Goal: Communication & Community: Answer question/provide support

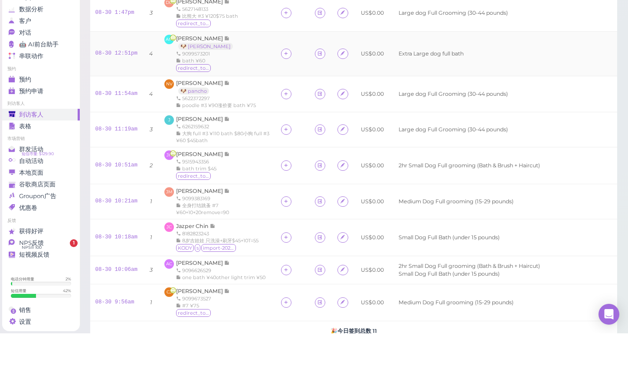
scroll to position [23, 0]
click at [209, 70] on span "[PERSON_NAME]" at bounding box center [200, 72] width 48 height 7
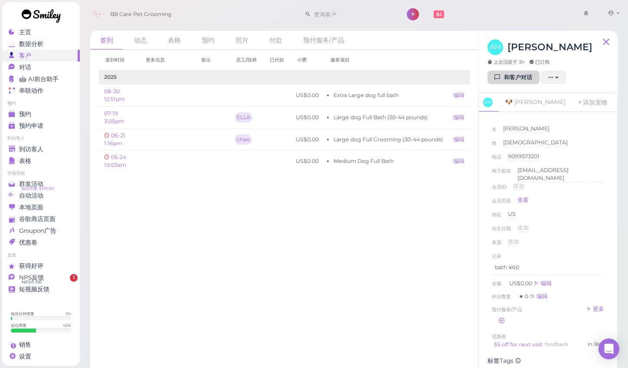
click at [508, 75] on link "和客户对话" at bounding box center [514, 78] width 52 height 14
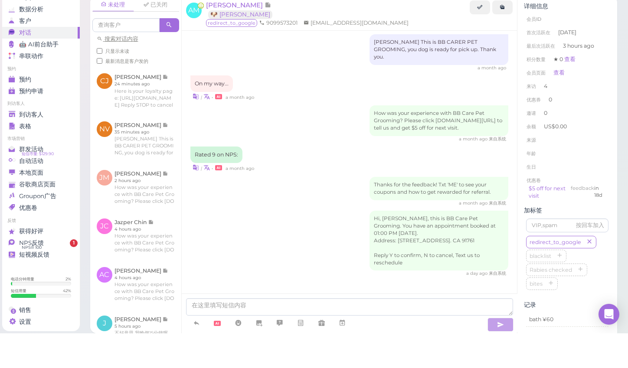
scroll to position [6, 0]
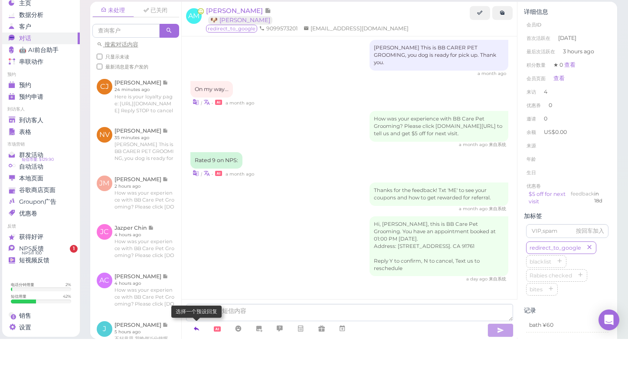
click at [198, 354] on icon at bounding box center [196, 358] width 7 height 9
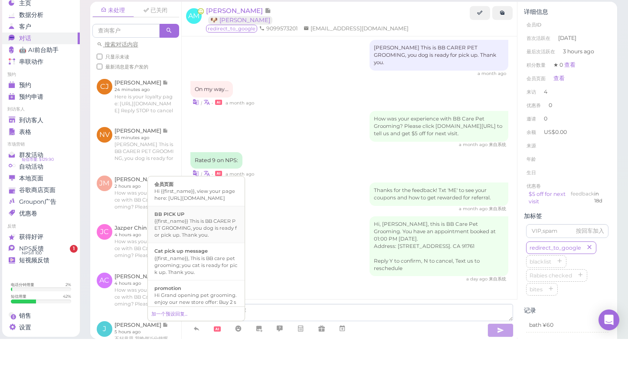
click at [200, 247] on div "{{first_name}} This is BB CARER PET GROOMING, you dog is ready for pick up. Tha…" at bounding box center [197, 257] width 84 height 21
type textarea "{{first_name}} This is BB CARER PET GROOMING, you dog is ready for pick up. Tha…"
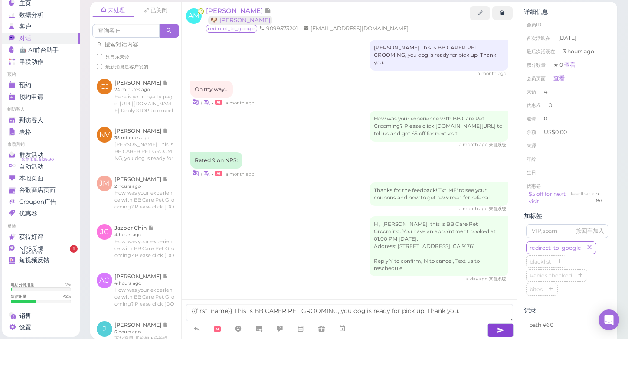
click at [497, 355] on icon "button" at bounding box center [500, 359] width 7 height 9
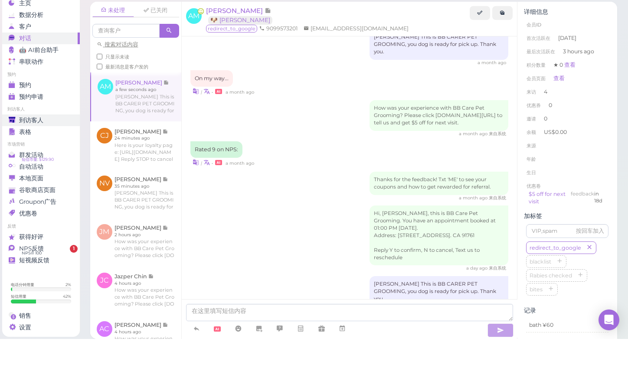
scroll to position [757, 0]
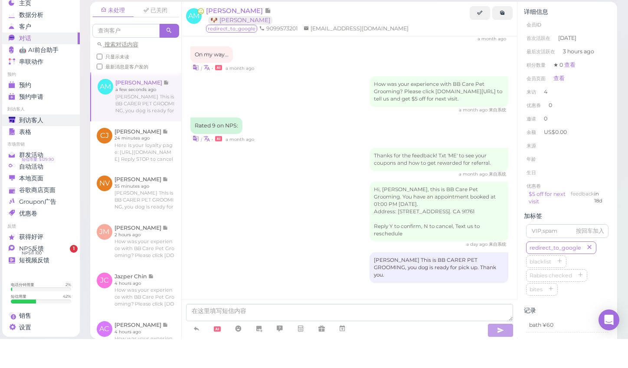
click at [28, 146] on span "到访客人" at bounding box center [31, 149] width 24 height 7
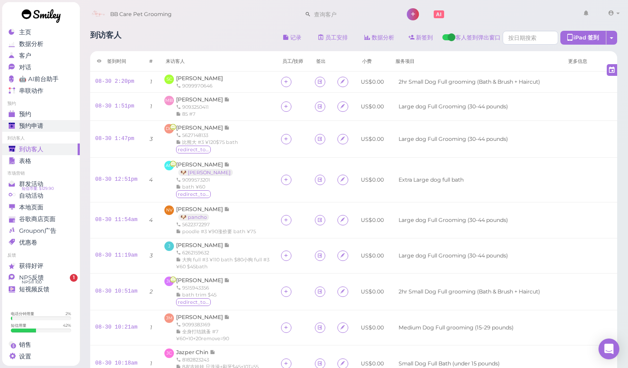
scroll to position [23, 0]
click at [625, 186] on div "到访客人 记录 员工安排 数据分析 新签到 客人签到弹出窗口 iPad 签到 点击到签到页面 员工任务页面 签到时间 #" at bounding box center [353, 259] width 549 height 471
click at [283, 177] on icon at bounding box center [286, 180] width 6 height 7
click at [286, 248] on span "chao" at bounding box center [288, 249] width 13 height 7
click at [622, 158] on div "到访客人 记录 员工安排 数据分析 新签到 客人签到弹出窗口 iPad 签到 点击到签到页面 员工任务页面 签到时间 #" at bounding box center [353, 259] width 549 height 471
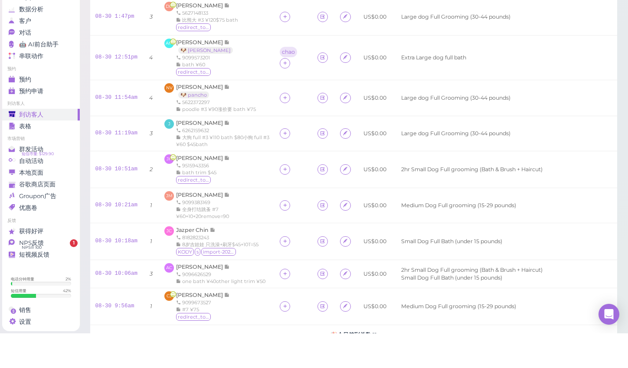
scroll to position [103, 0]
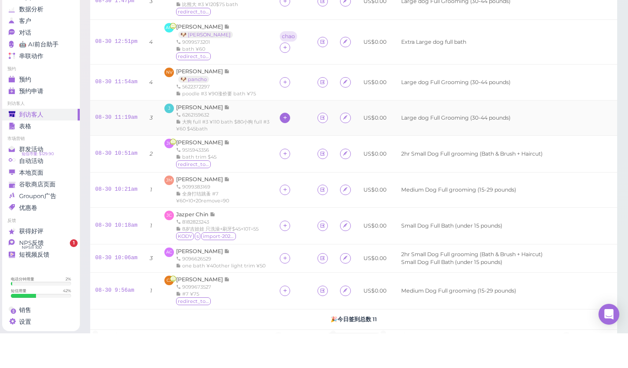
click at [283, 149] on icon at bounding box center [286, 152] width 6 height 7
click at [284, 217] on span "chao" at bounding box center [286, 220] width 13 height 7
click at [283, 290] on icon at bounding box center [286, 293] width 6 height 7
click at [290, 257] on span "chao" at bounding box center [286, 260] width 13 height 7
click at [283, 296] on icon at bounding box center [286, 299] width 6 height 7
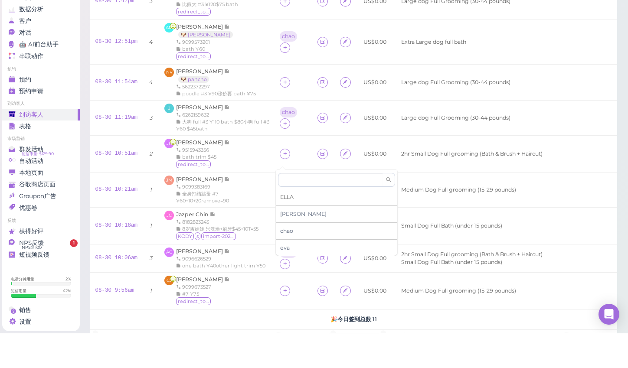
click at [290, 229] on span "ELLA" at bounding box center [286, 232] width 13 height 7
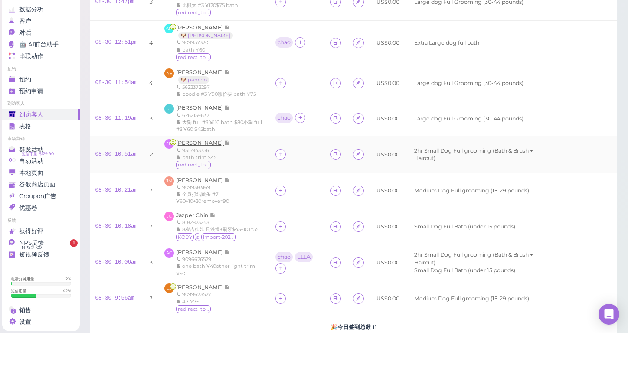
click at [204, 174] on span "[PERSON_NAME]" at bounding box center [200, 177] width 48 height 7
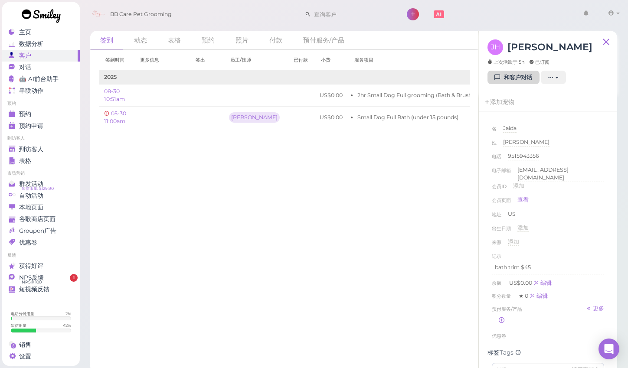
click at [519, 77] on link "和客户对话" at bounding box center [514, 78] width 52 height 14
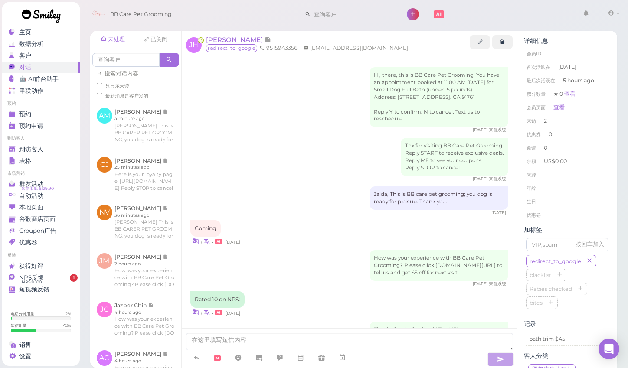
scroll to position [74, 0]
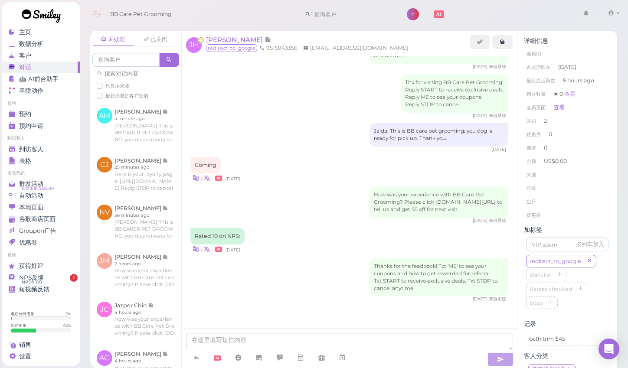
click at [292, 271] on div "Thanks for the feedback! Txt 'ME' to see your coupons and how to get rewarded f…" at bounding box center [350, 281] width 319 height 44
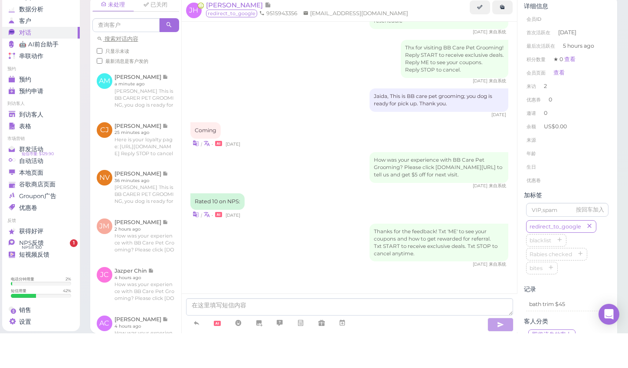
scroll to position [2, 0]
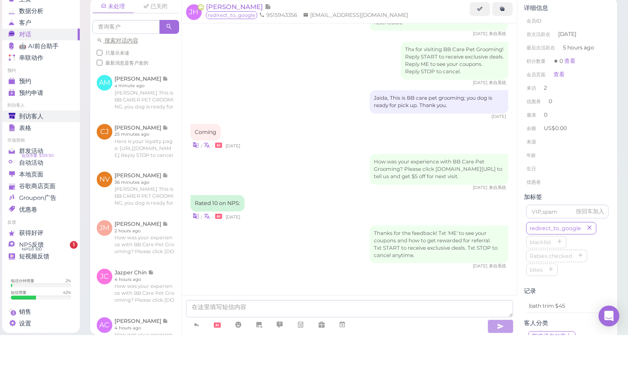
click at [38, 146] on span "到访客人" at bounding box center [31, 149] width 24 height 7
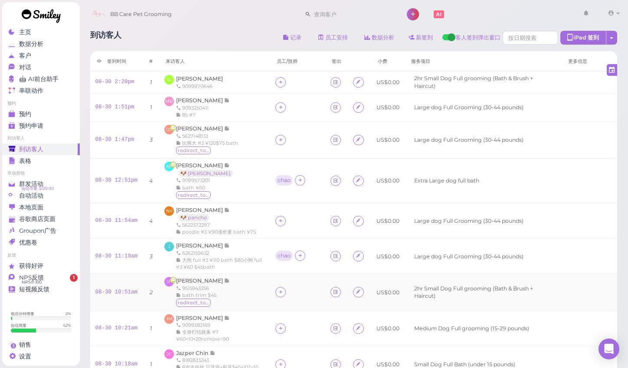
scroll to position [23, 0]
click at [622, 220] on div "到访客人 记录 员工安排 数据分析 新签到 客人签到弹出窗口 iPad 签到 点击到签到页面 员工任务页面 签到时间 #" at bounding box center [353, 263] width 549 height 479
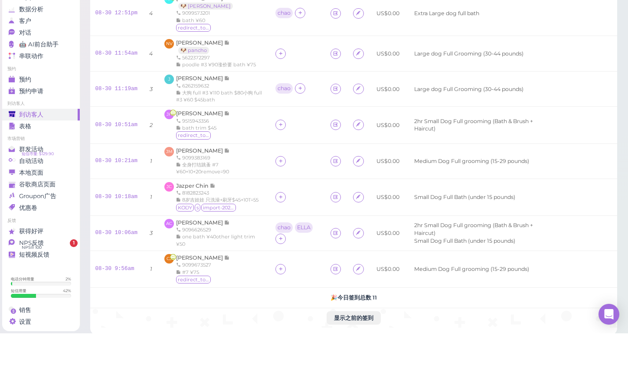
scroll to position [135, 0]
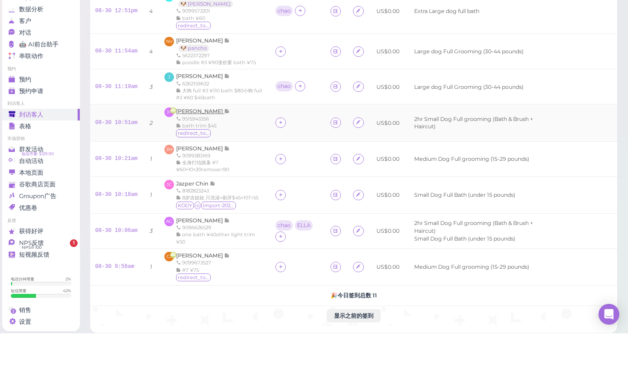
click at [193, 143] on span "[PERSON_NAME]" at bounding box center [200, 146] width 48 height 7
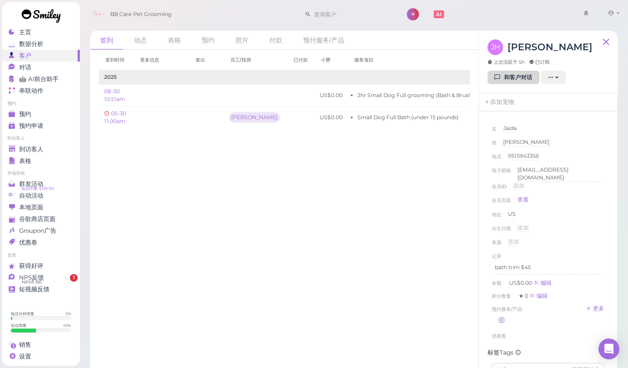
click at [507, 76] on link "和客户对话" at bounding box center [514, 78] width 52 height 14
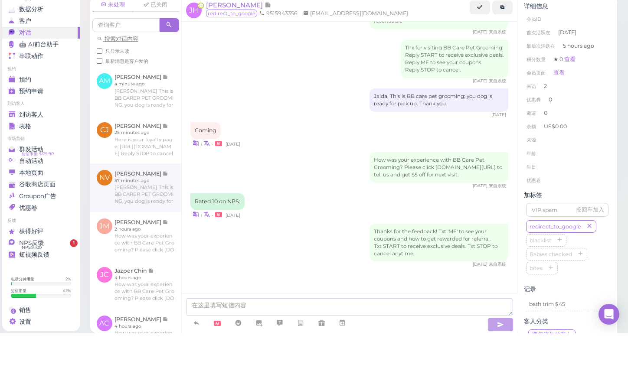
scroll to position [6, 0]
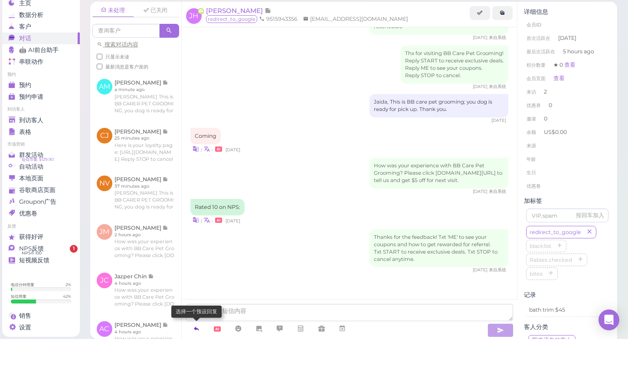
click at [196, 354] on icon at bounding box center [196, 358] width 7 height 9
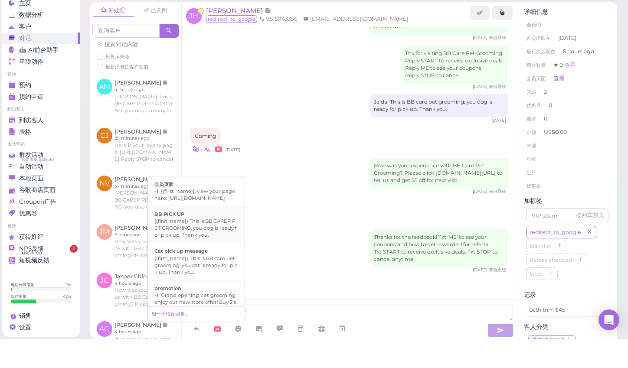
click at [200, 247] on div "{{first_name}} This is BB CARER PET GROOMING, you dog is ready for pick up. Tha…" at bounding box center [197, 257] width 84 height 21
type textarea "{{first_name}} This is BB CARER PET GROOMING, you dog is ready for pick up. Tha…"
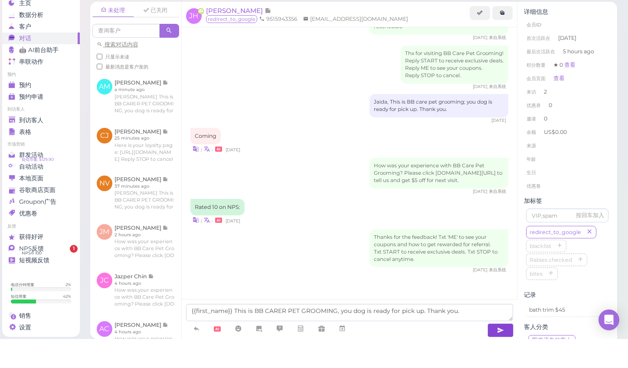
click at [498, 355] on icon "button" at bounding box center [500, 359] width 7 height 9
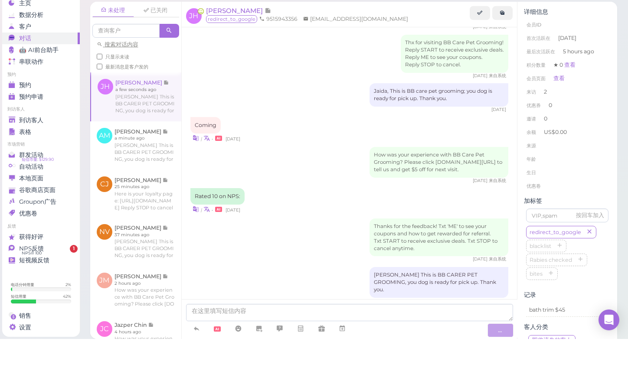
scroll to position [101, 0]
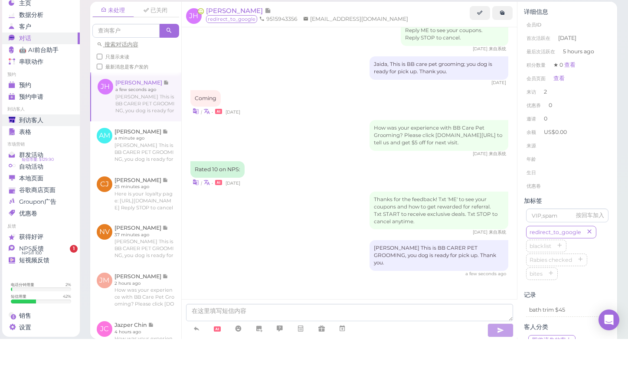
click at [25, 146] on span "到访客人" at bounding box center [31, 149] width 24 height 7
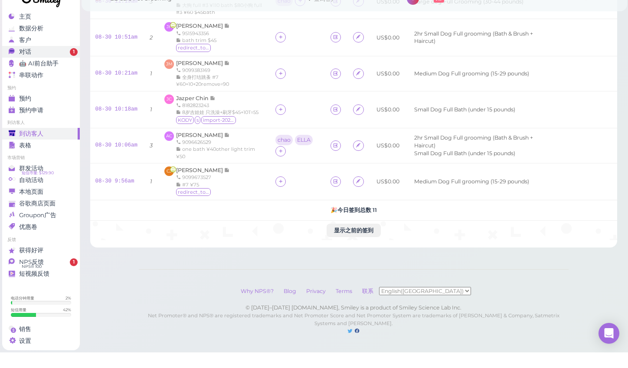
click at [57, 62] on link "对话 1" at bounding box center [41, 68] width 78 height 12
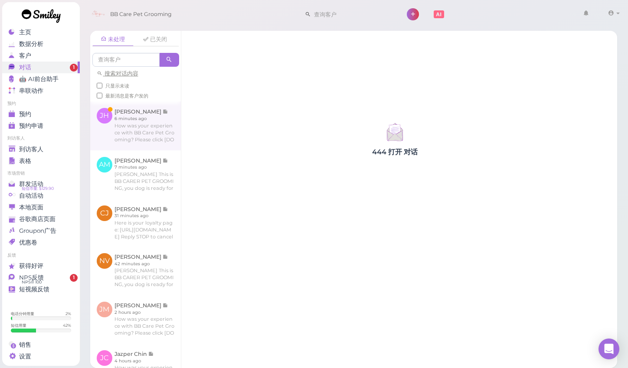
click at [171, 121] on link at bounding box center [135, 126] width 91 height 49
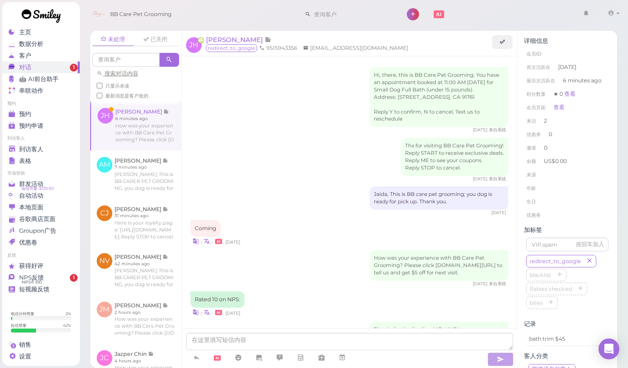
scroll to position [184, 0]
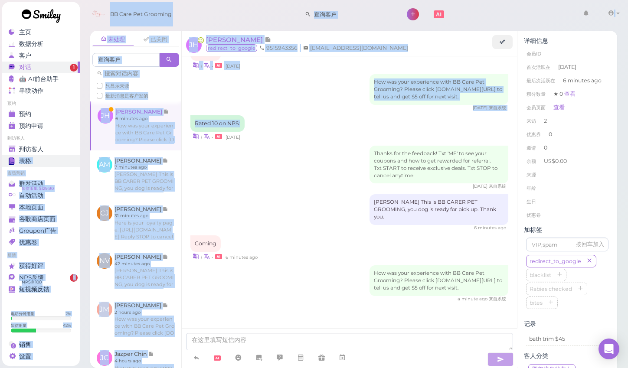
drag, startPoint x: 267, startPoint y: 134, endPoint x: 49, endPoint y: 155, distance: 219.0
click at [49, 155] on div "主页 数据分析 客户 对话 1 🤖 AI前台助手" at bounding box center [314, 184] width 628 height 368
click at [55, 150] on div "到访客人" at bounding box center [40, 149] width 63 height 7
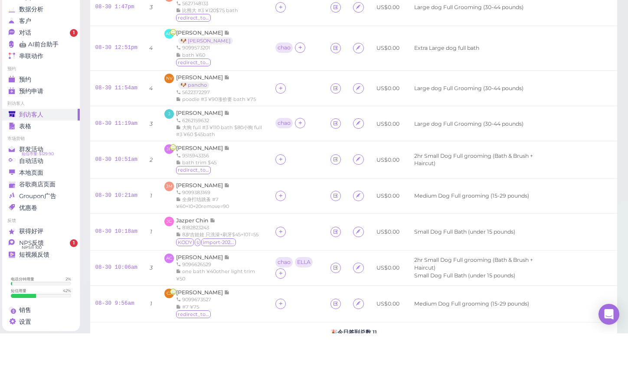
scroll to position [101, 0]
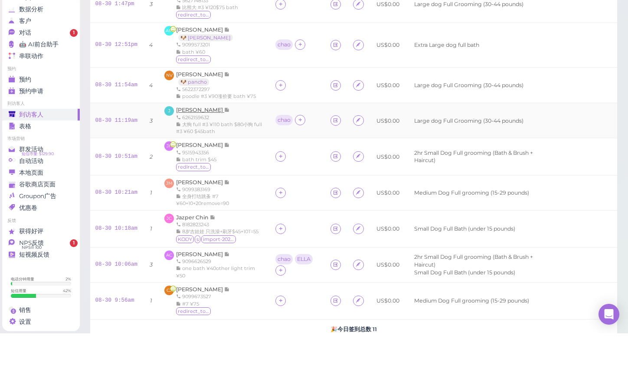
click at [188, 141] on span "[PERSON_NAME]" at bounding box center [200, 144] width 48 height 7
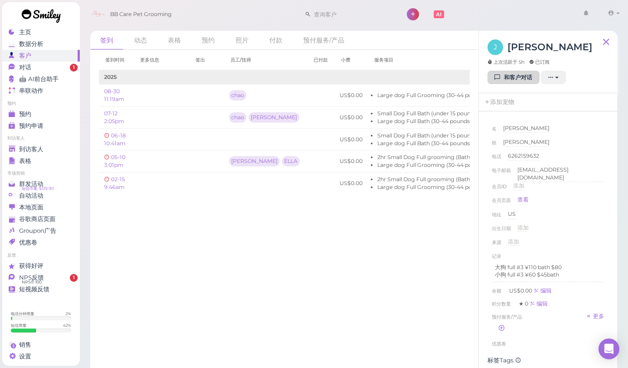
click at [531, 76] on link "和客户对话" at bounding box center [514, 78] width 52 height 14
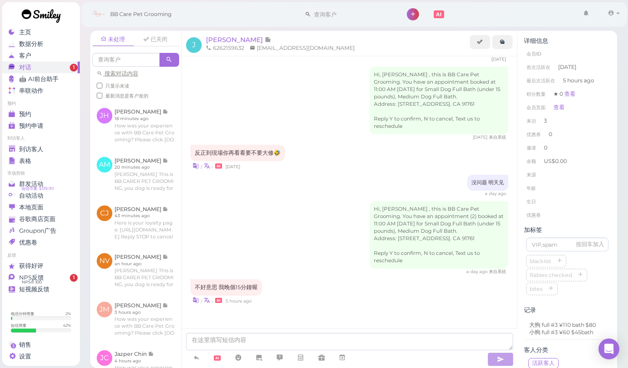
scroll to position [17, 0]
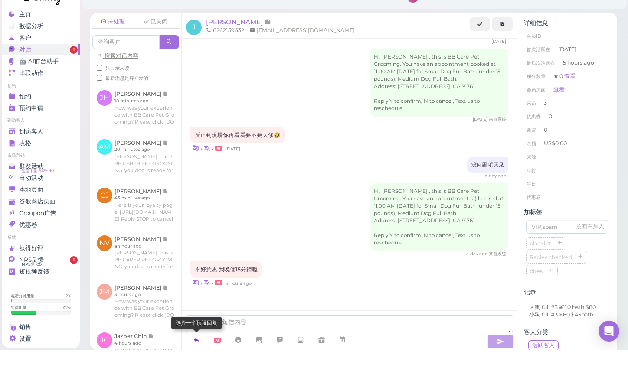
click at [196, 354] on icon at bounding box center [196, 358] width 7 height 9
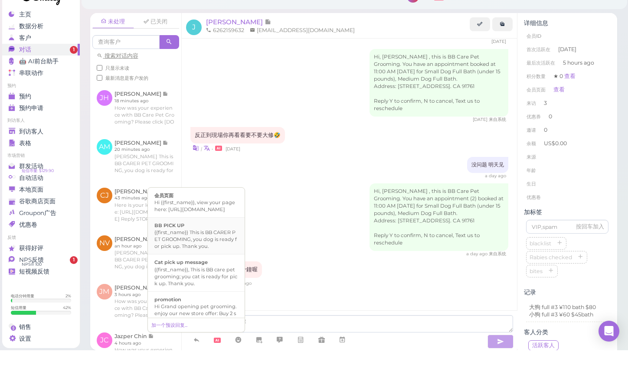
click at [220, 247] on div "{{first_name}} This is BB CARER PET GROOMING, you dog is ready for pick up. Tha…" at bounding box center [197, 257] width 84 height 21
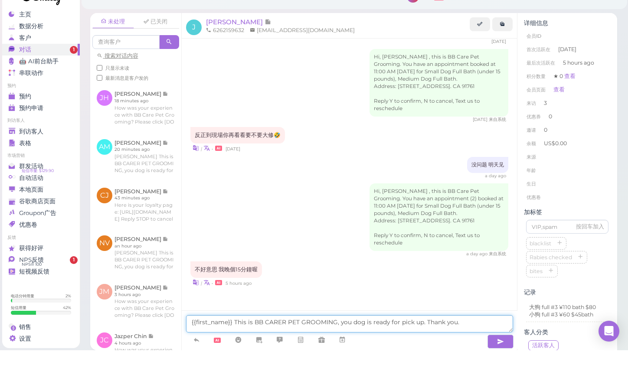
drag, startPoint x: 234, startPoint y: 305, endPoint x: 200, endPoint y: 298, distance: 34.5
type textarea "This is BB CARER PET GROOMING, you dog is ready for pick up. Thank you."
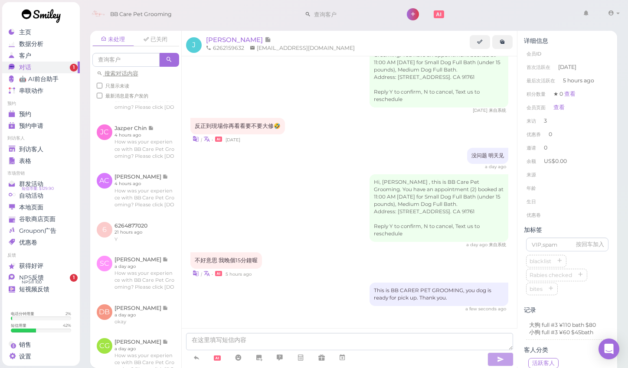
scroll to position [271, 0]
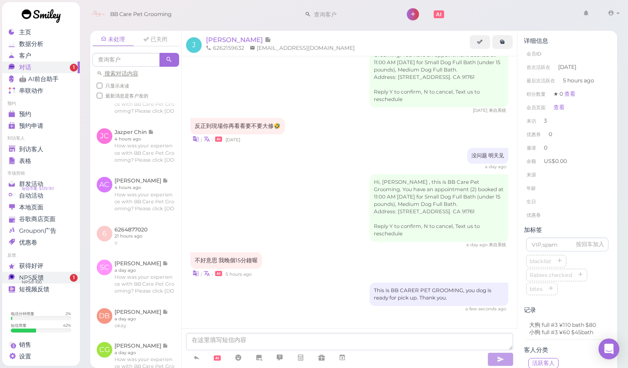
click at [59, 273] on link "NPS反馈 NPS® 100 1" at bounding box center [41, 278] width 78 height 12
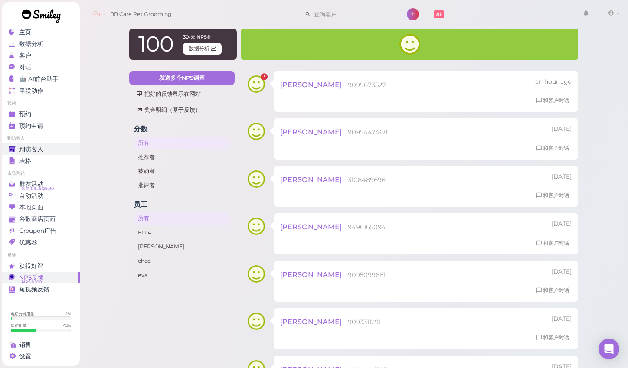
click at [51, 148] on div "到访客人" at bounding box center [40, 149] width 63 height 7
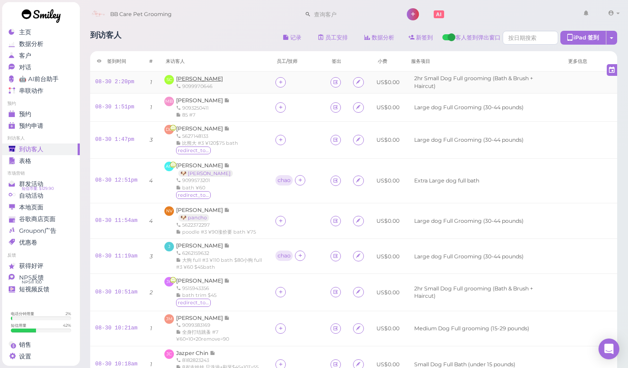
click at [197, 78] on span "[PERSON_NAME]" at bounding box center [199, 79] width 47 height 7
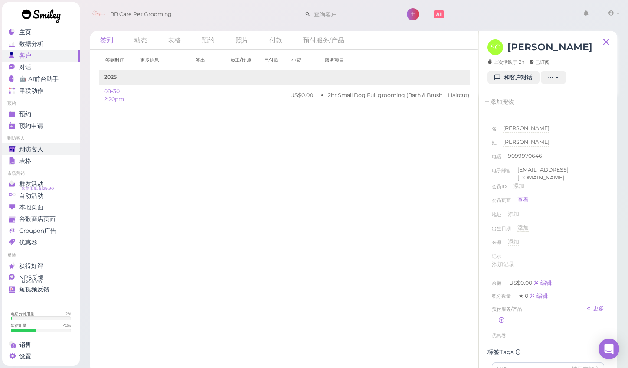
click at [43, 148] on span "到访客人" at bounding box center [31, 149] width 24 height 7
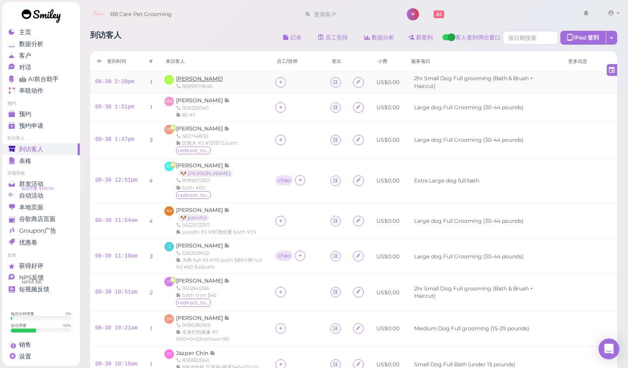
click at [212, 77] on span "[PERSON_NAME]" at bounding box center [199, 79] width 47 height 7
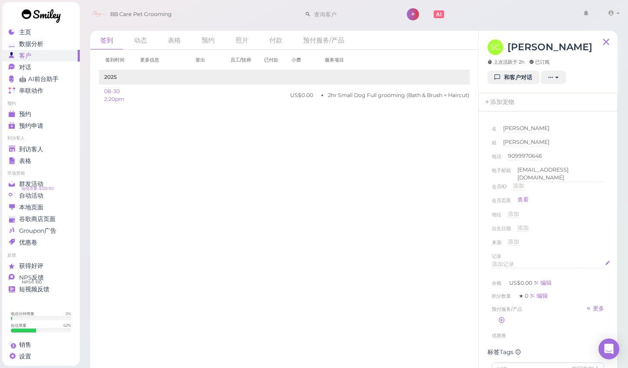
click at [503, 262] on span "添加记录" at bounding box center [503, 264] width 23 height 7
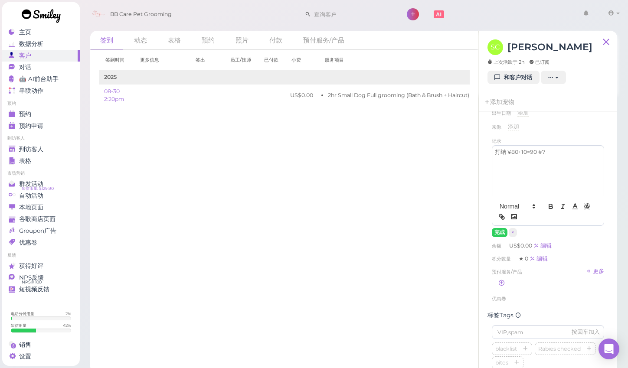
scroll to position [88, 0]
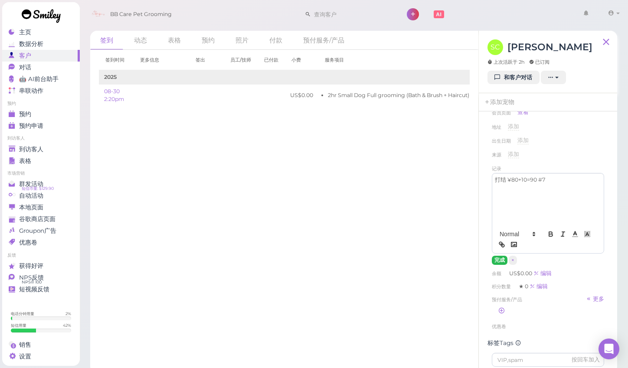
click at [501, 259] on button "完成" at bounding box center [500, 260] width 16 height 9
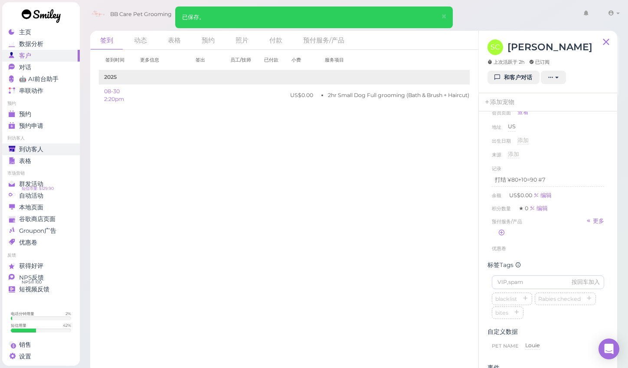
click at [43, 146] on span "到访客人" at bounding box center [31, 149] width 24 height 7
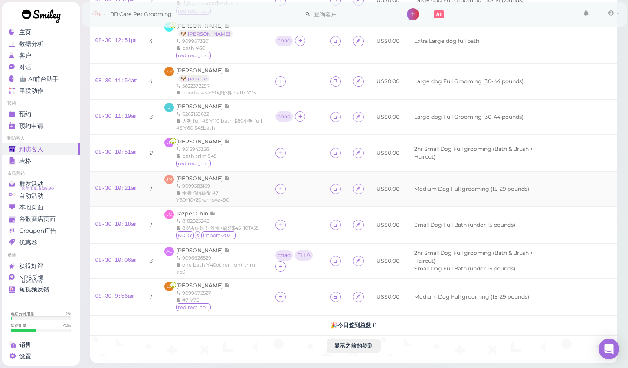
scroll to position [145, 0]
click at [191, 140] on span "[PERSON_NAME]" at bounding box center [200, 143] width 48 height 7
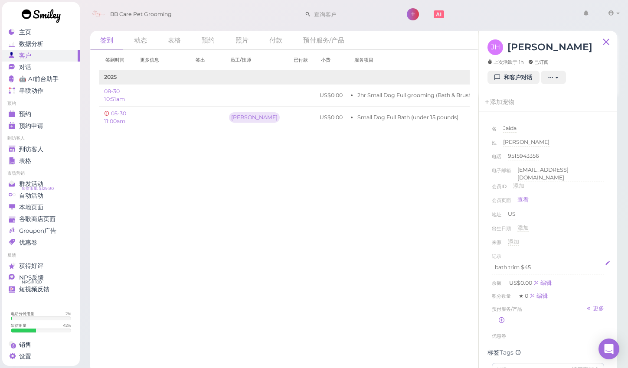
click at [544, 267] on p "bath trim $45" at bounding box center [548, 268] width 106 height 8
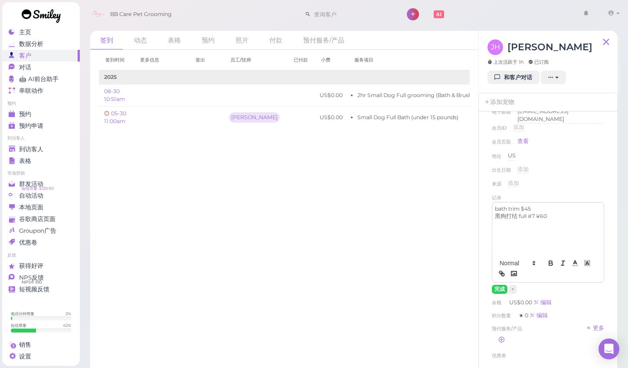
scroll to position [64, 0]
click at [499, 283] on button "完成" at bounding box center [500, 284] width 16 height 9
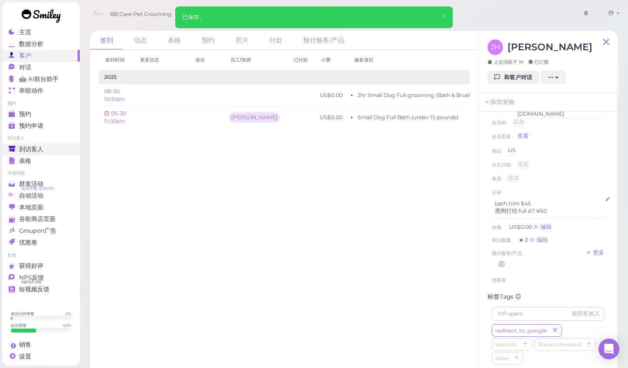
click at [33, 146] on span "到访客人" at bounding box center [31, 149] width 24 height 7
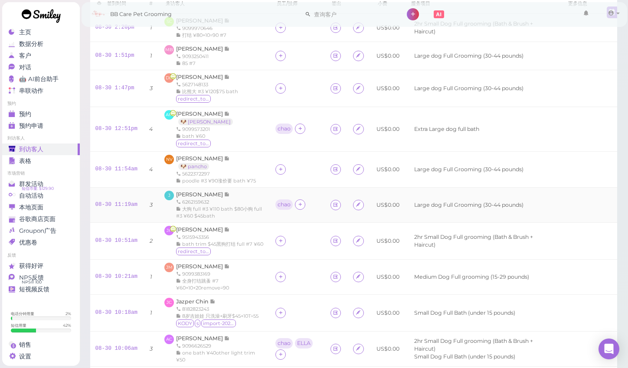
scroll to position [55, 0]
